Goal: Task Accomplishment & Management: Complete application form

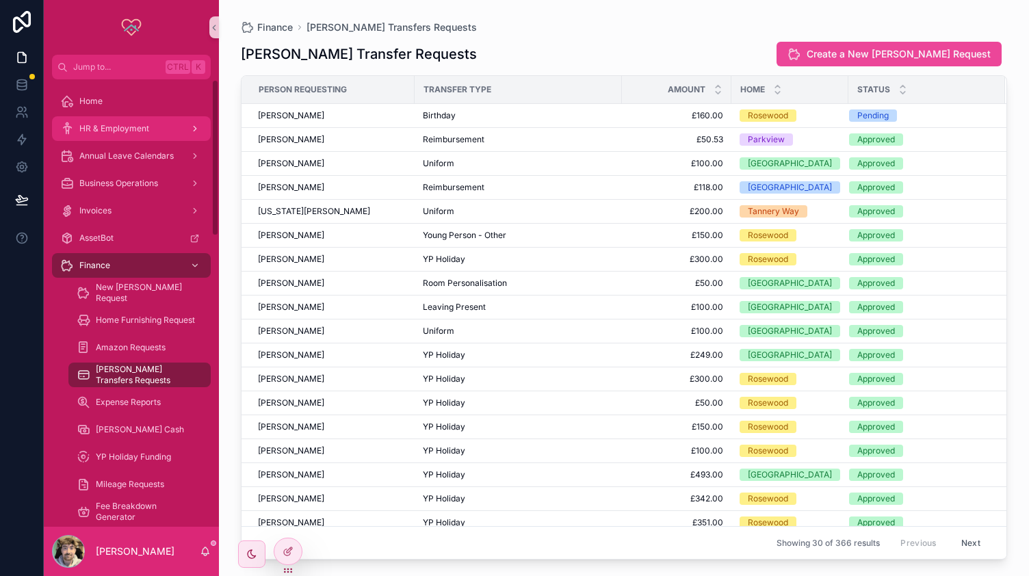
click at [118, 123] on span "HR & Employment" at bounding box center [114, 128] width 70 height 11
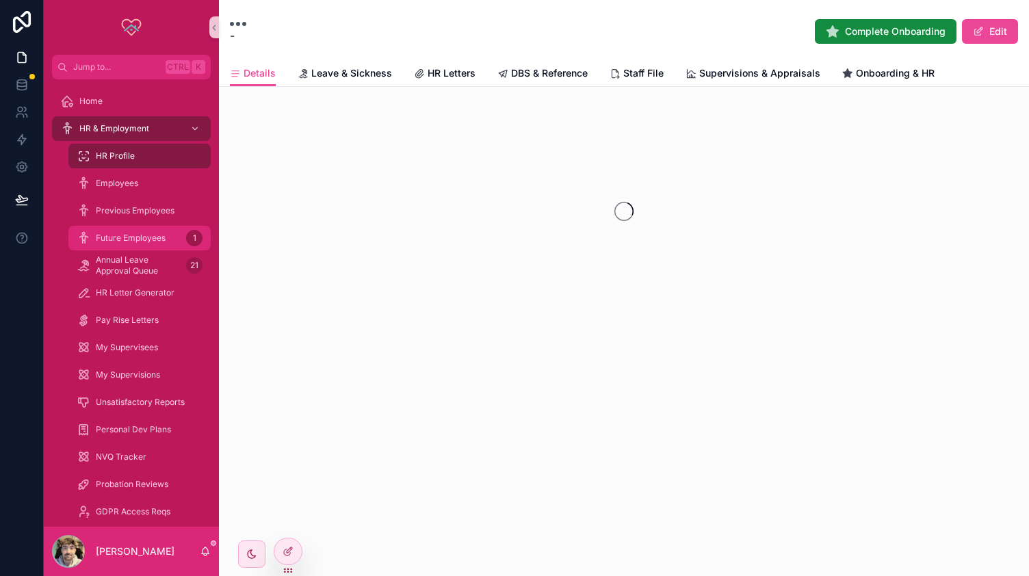
click at [138, 241] on span "Future Employees" at bounding box center [131, 238] width 70 height 11
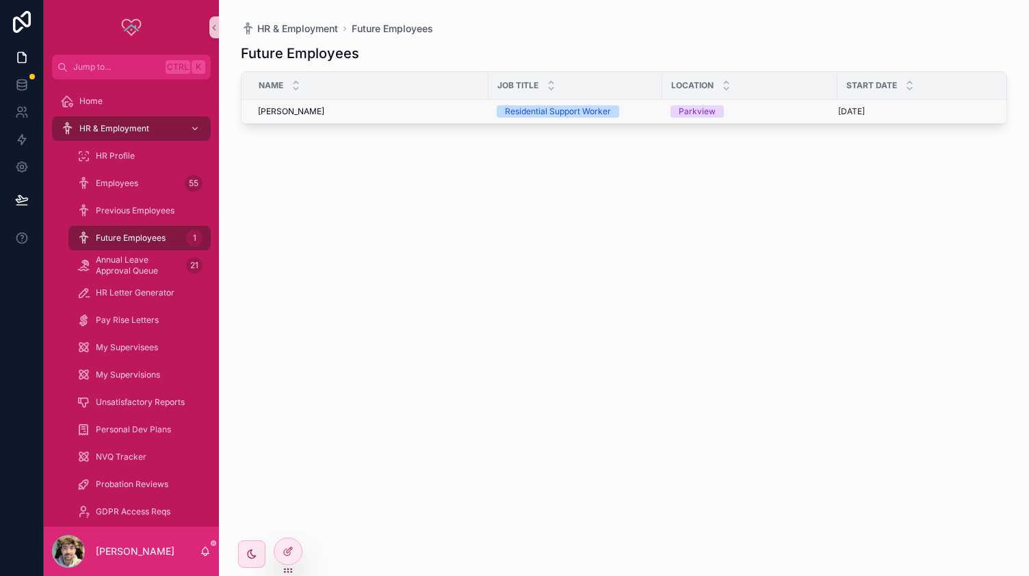
click at [324, 112] on div "[PERSON_NAME] [PERSON_NAME]" at bounding box center [369, 111] width 222 height 11
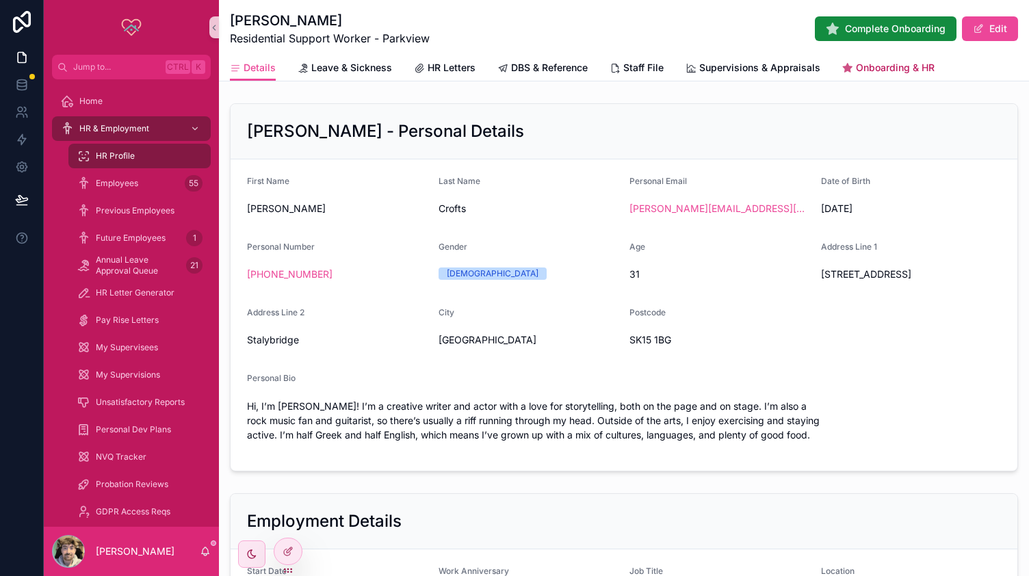
click at [873, 73] on span "Onboarding & HR" at bounding box center [895, 68] width 79 height 14
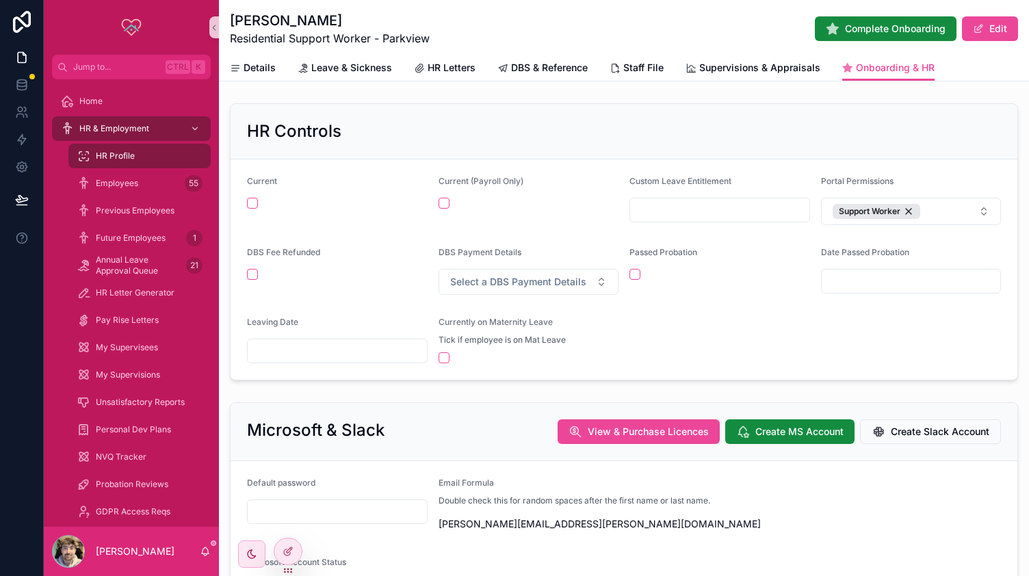
drag, startPoint x: 344, startPoint y: 27, endPoint x: 229, endPoint y: 24, distance: 115.7
click at [230, 24] on h1 "[PERSON_NAME]" at bounding box center [330, 20] width 200 height 19
copy h1 "[PERSON_NAME]"
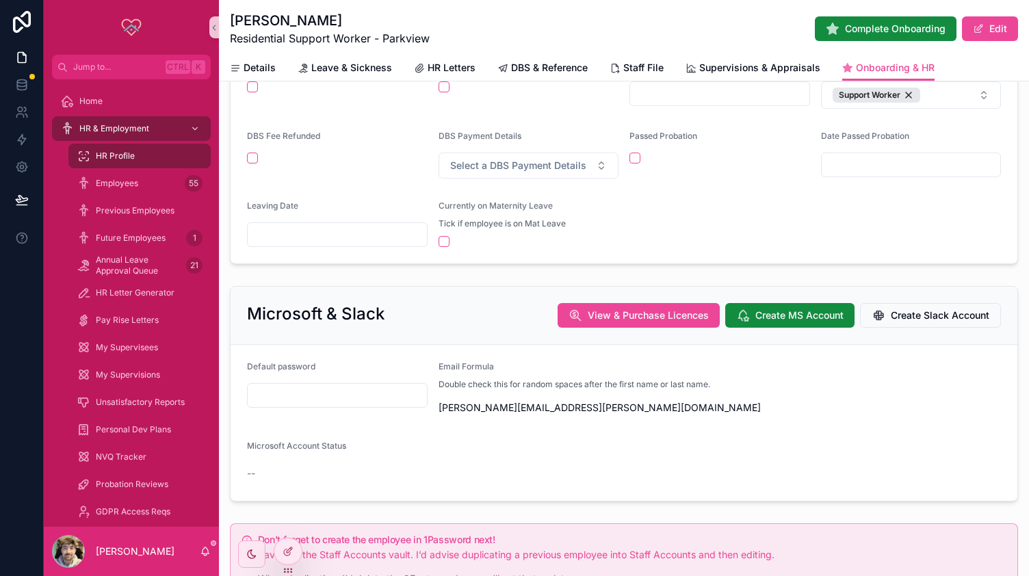
scroll to position [117, 0]
click at [425, 404] on icon "scrollable content" at bounding box center [430, 407] width 11 height 11
click at [584, 458] on div "Microsoft Account Status --" at bounding box center [624, 462] width 754 height 44
click at [316, 396] on input "scrollable content" at bounding box center [337, 394] width 179 height 19
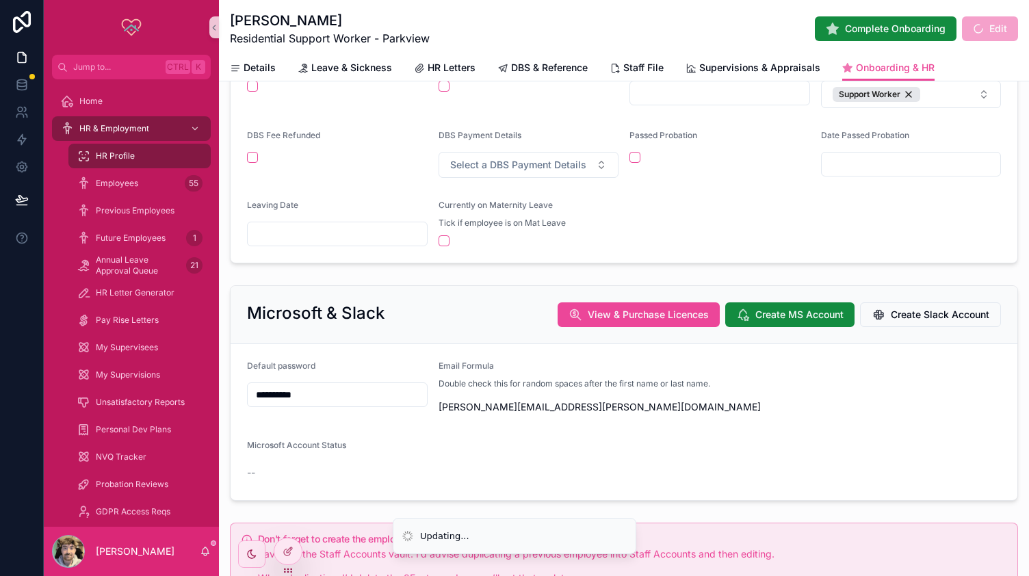
type input "**********"
click at [489, 452] on div "Microsoft Account Status" at bounding box center [624, 448] width 754 height 16
click at [763, 308] on span "Create MS Account" at bounding box center [800, 315] width 88 height 14
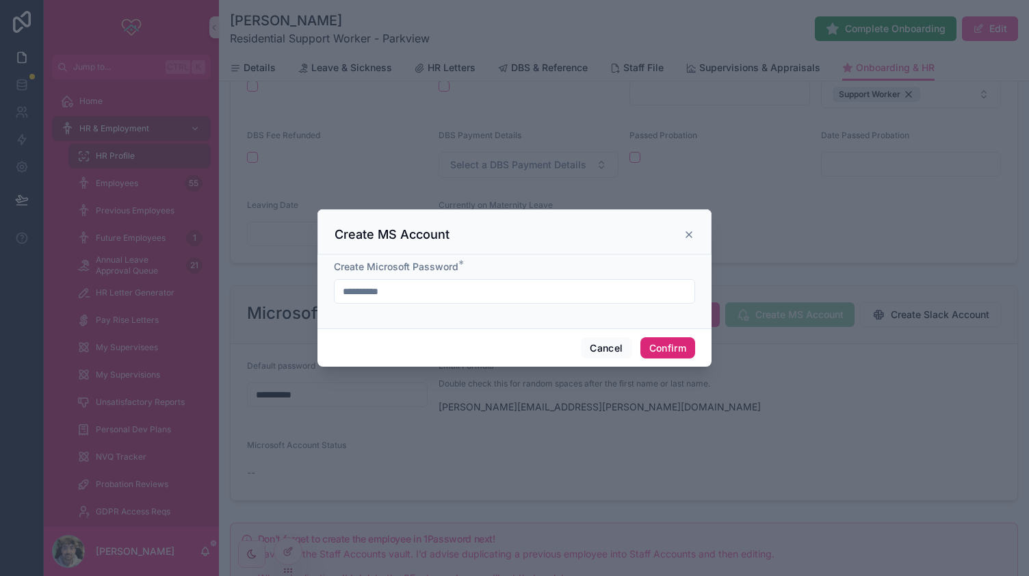
click at [673, 344] on button "Confirm" at bounding box center [668, 348] width 55 height 22
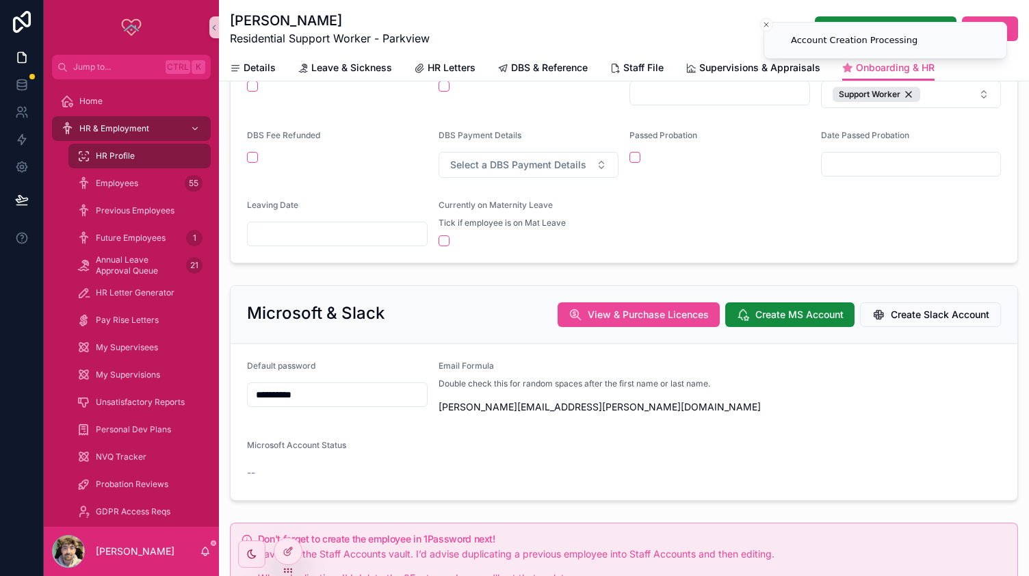
drag, startPoint x: 330, startPoint y: 388, endPoint x: 235, endPoint y: 385, distance: 94.5
click at [235, 385] on form "**********" at bounding box center [624, 422] width 787 height 156
click at [842, 406] on form "**********" at bounding box center [624, 422] width 787 height 156
click at [428, 404] on icon "scrollable content" at bounding box center [430, 407] width 11 height 11
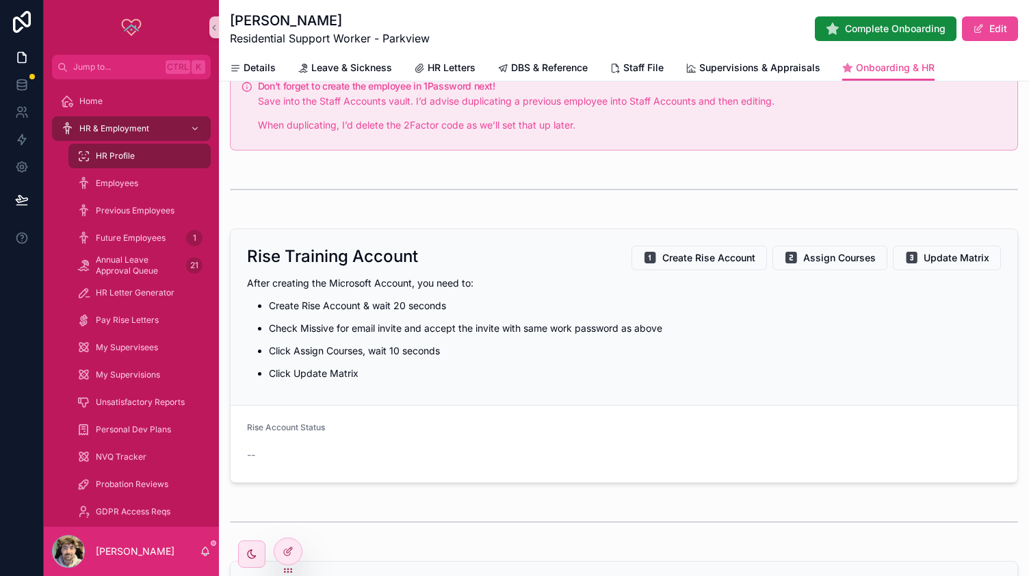
scroll to position [571, 0]
click at [680, 257] on span "Create Rise Account" at bounding box center [708, 257] width 93 height 14
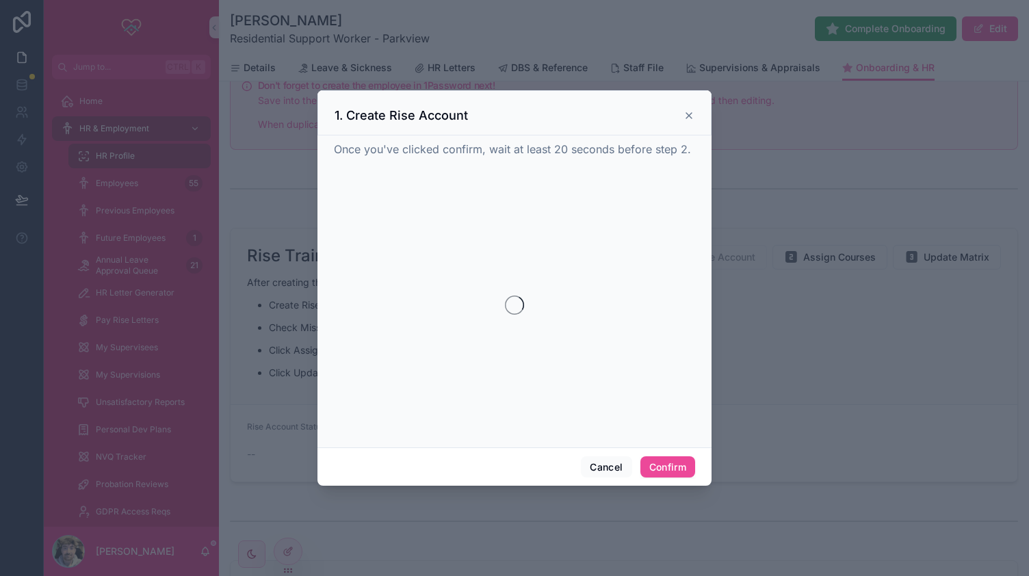
click at [680, 257] on div at bounding box center [514, 305] width 361 height 263
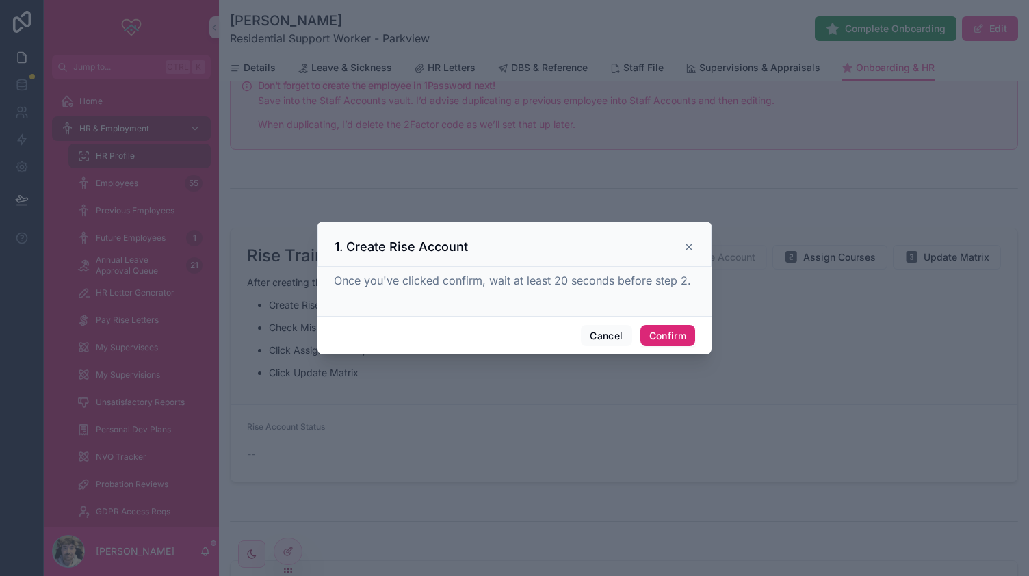
click at [669, 332] on button "Confirm" at bounding box center [668, 336] width 55 height 22
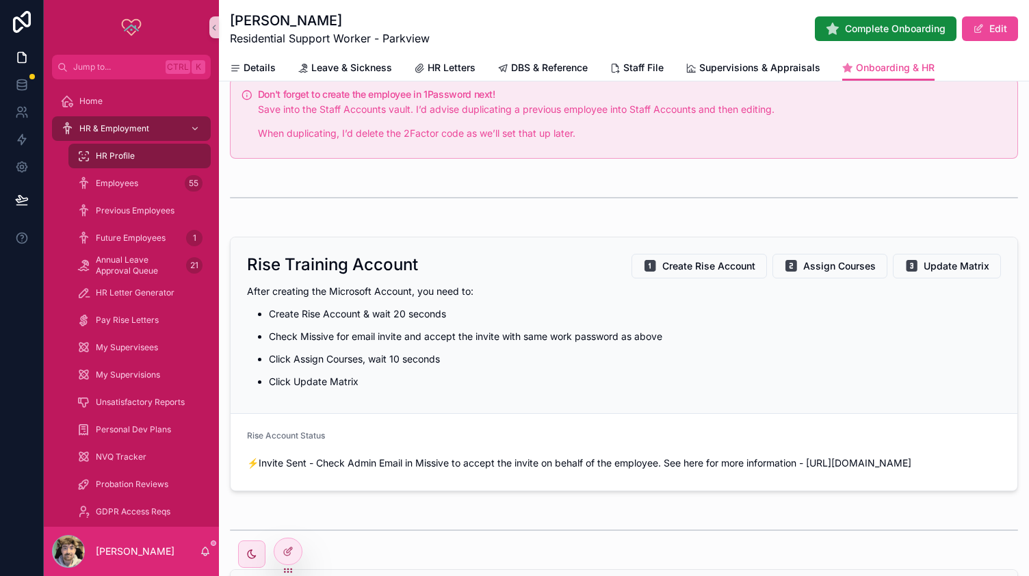
scroll to position [619, 0]
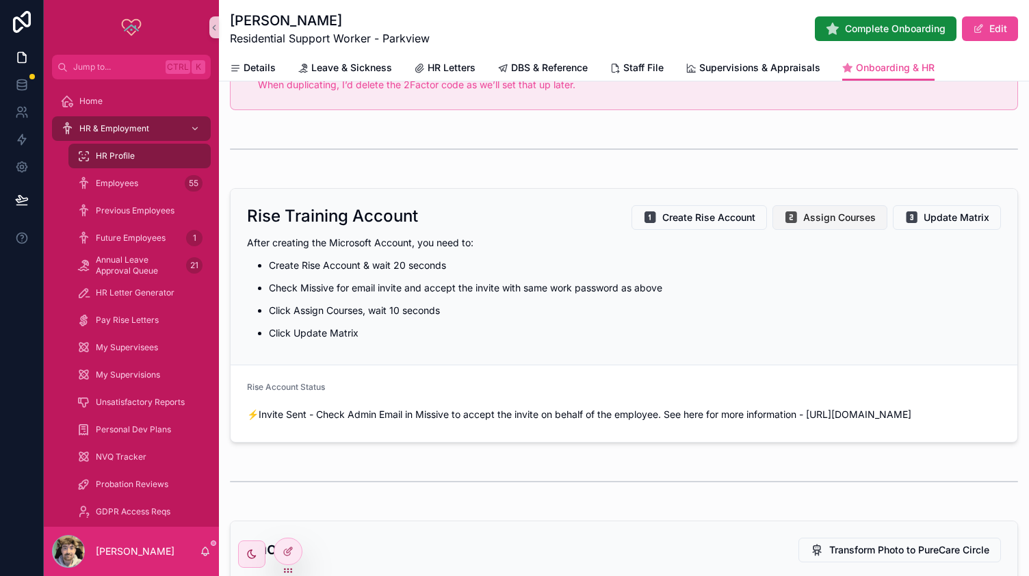
click at [853, 222] on span "Assign Courses" at bounding box center [839, 218] width 73 height 14
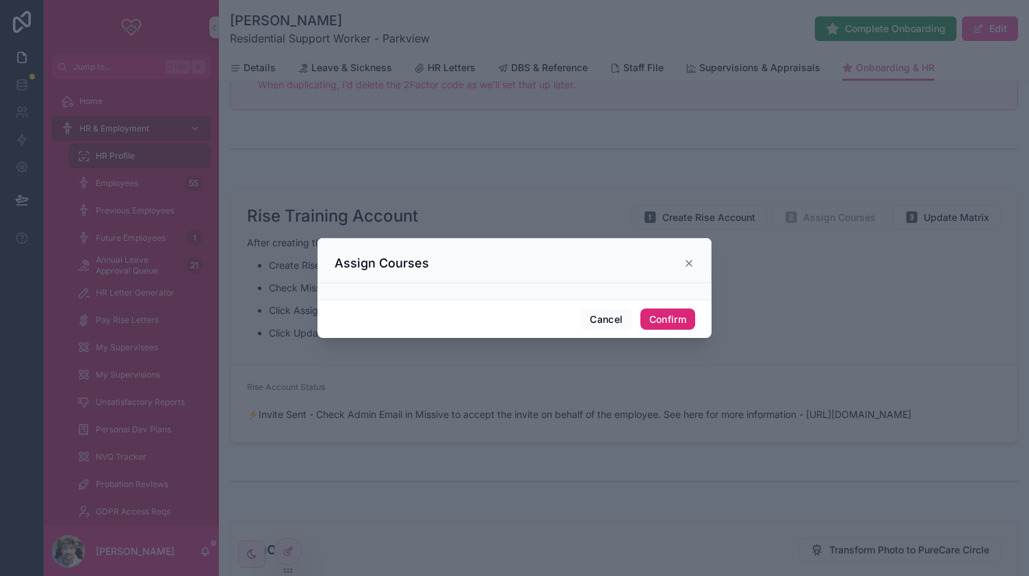
click at [682, 313] on button "Confirm" at bounding box center [668, 320] width 55 height 22
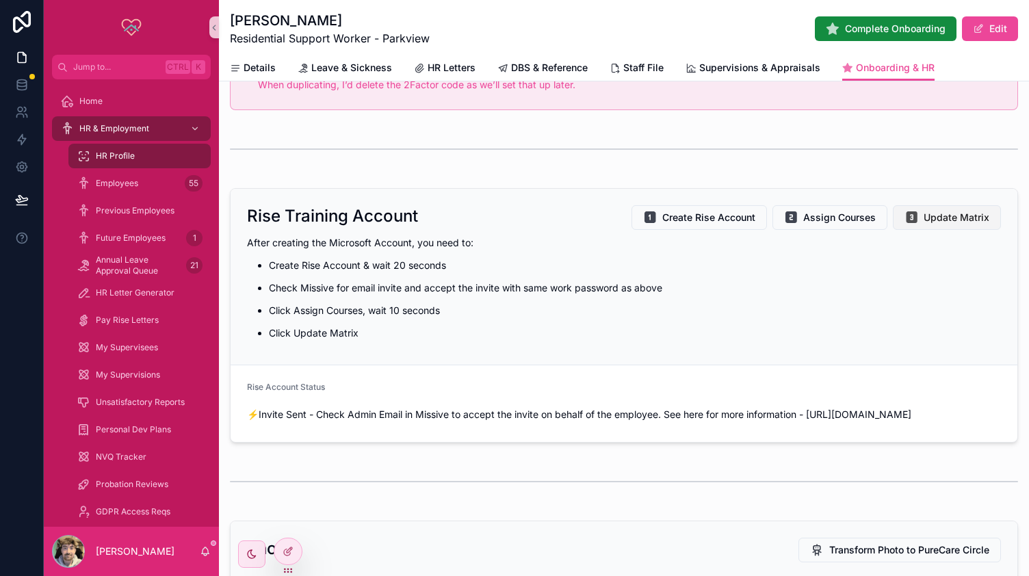
click at [939, 224] on span "Update Matrix" at bounding box center [957, 218] width 66 height 14
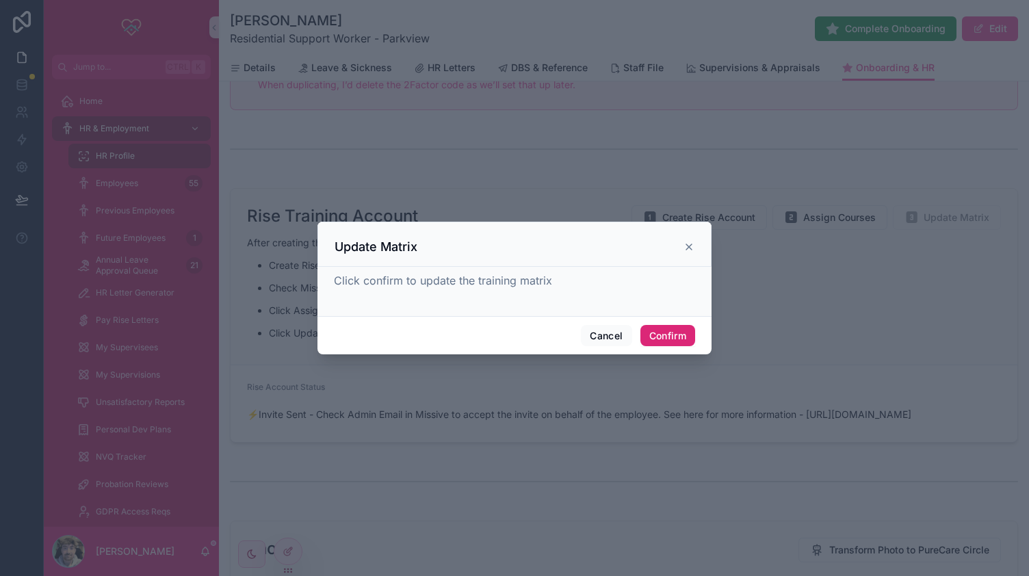
click at [656, 333] on button "Confirm" at bounding box center [668, 336] width 55 height 22
